Goal: Transaction & Acquisition: Subscribe to service/newsletter

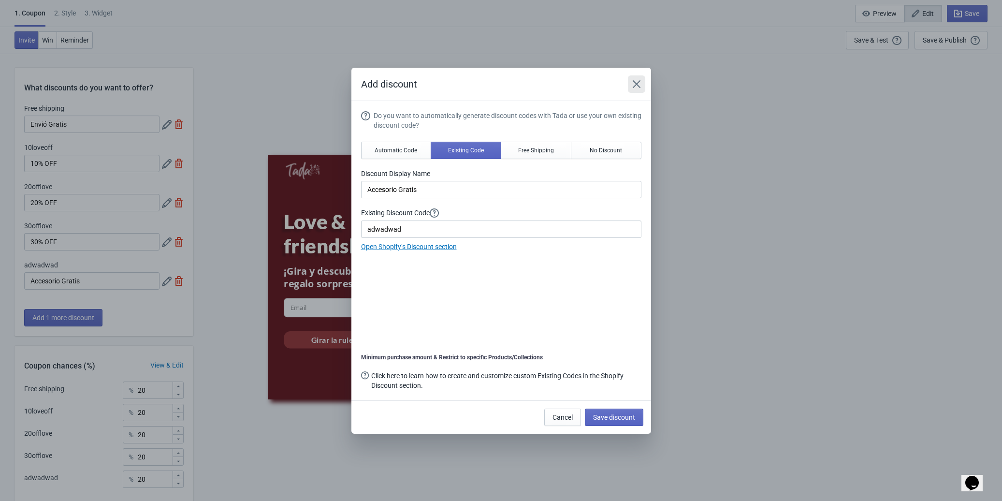
click at [637, 78] on button "Close" at bounding box center [636, 83] width 17 height 17
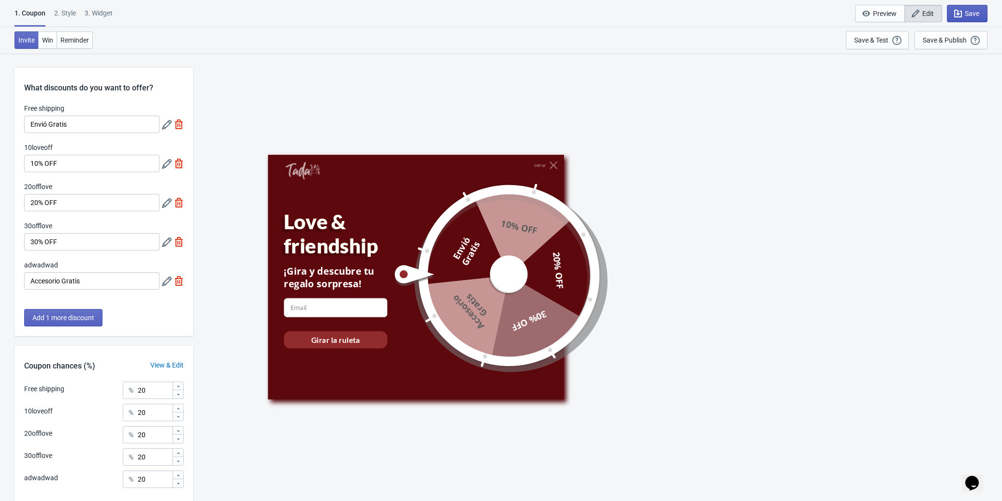
click at [965, 11] on span "Save" at bounding box center [972, 14] width 14 height 8
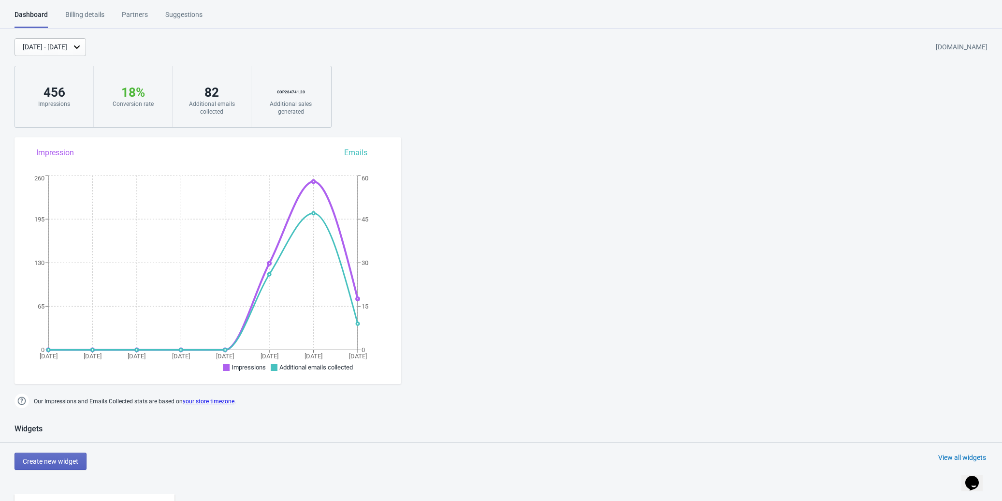
click at [103, 18] on div "Billing details" at bounding box center [84, 18] width 39 height 17
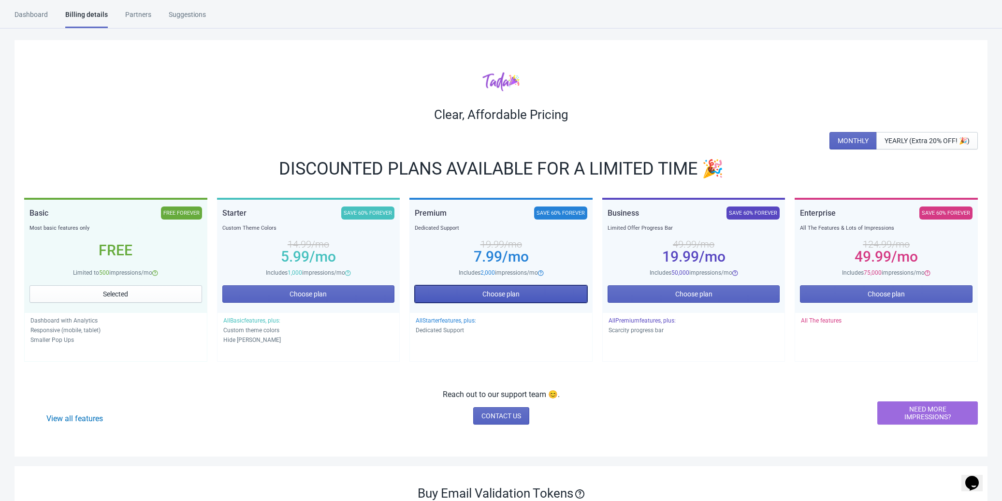
click at [580, 292] on button "Choose plan" at bounding box center [501, 293] width 173 height 17
